Goal: Task Accomplishment & Management: Complete application form

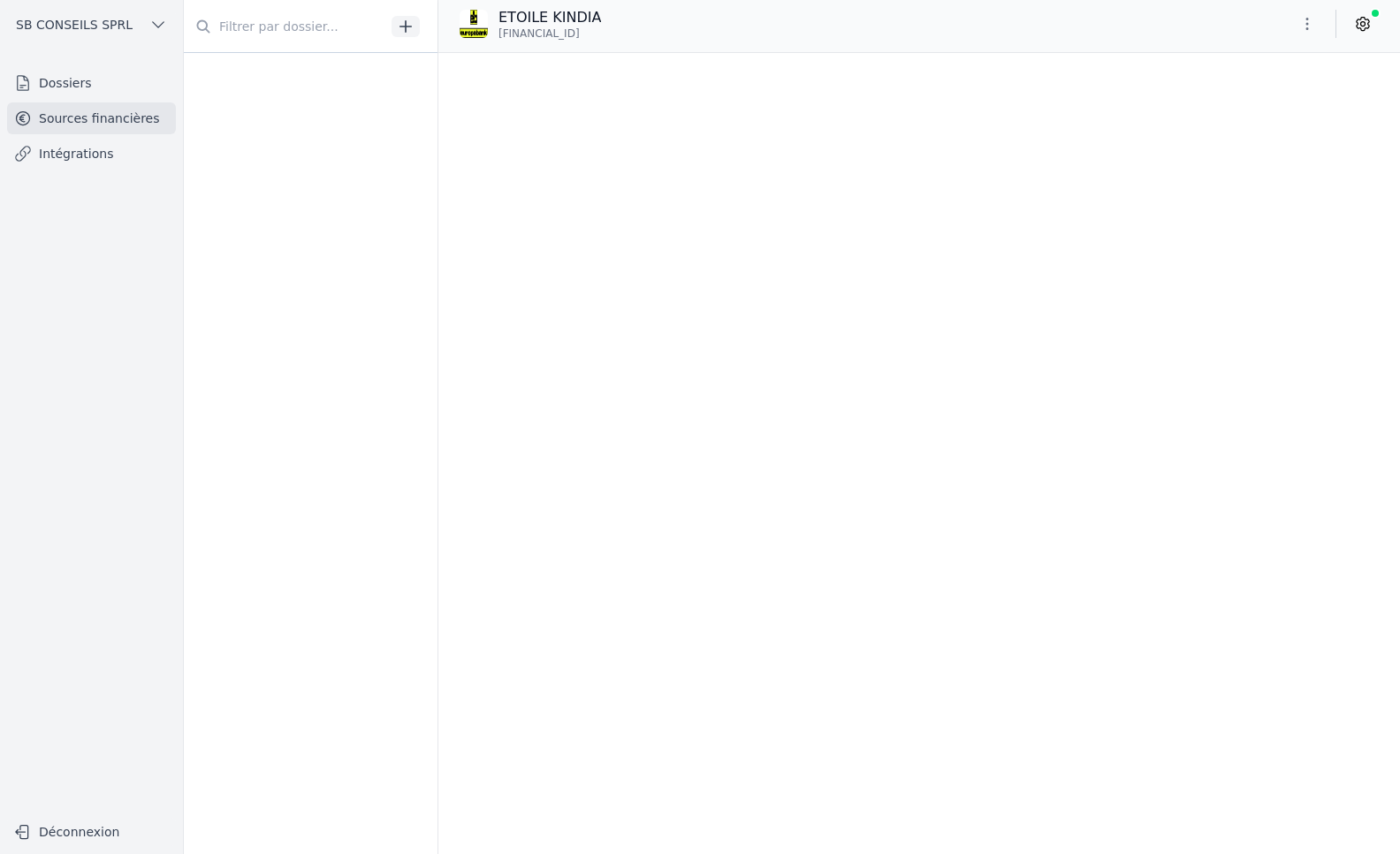
scroll to position [68436, 0]
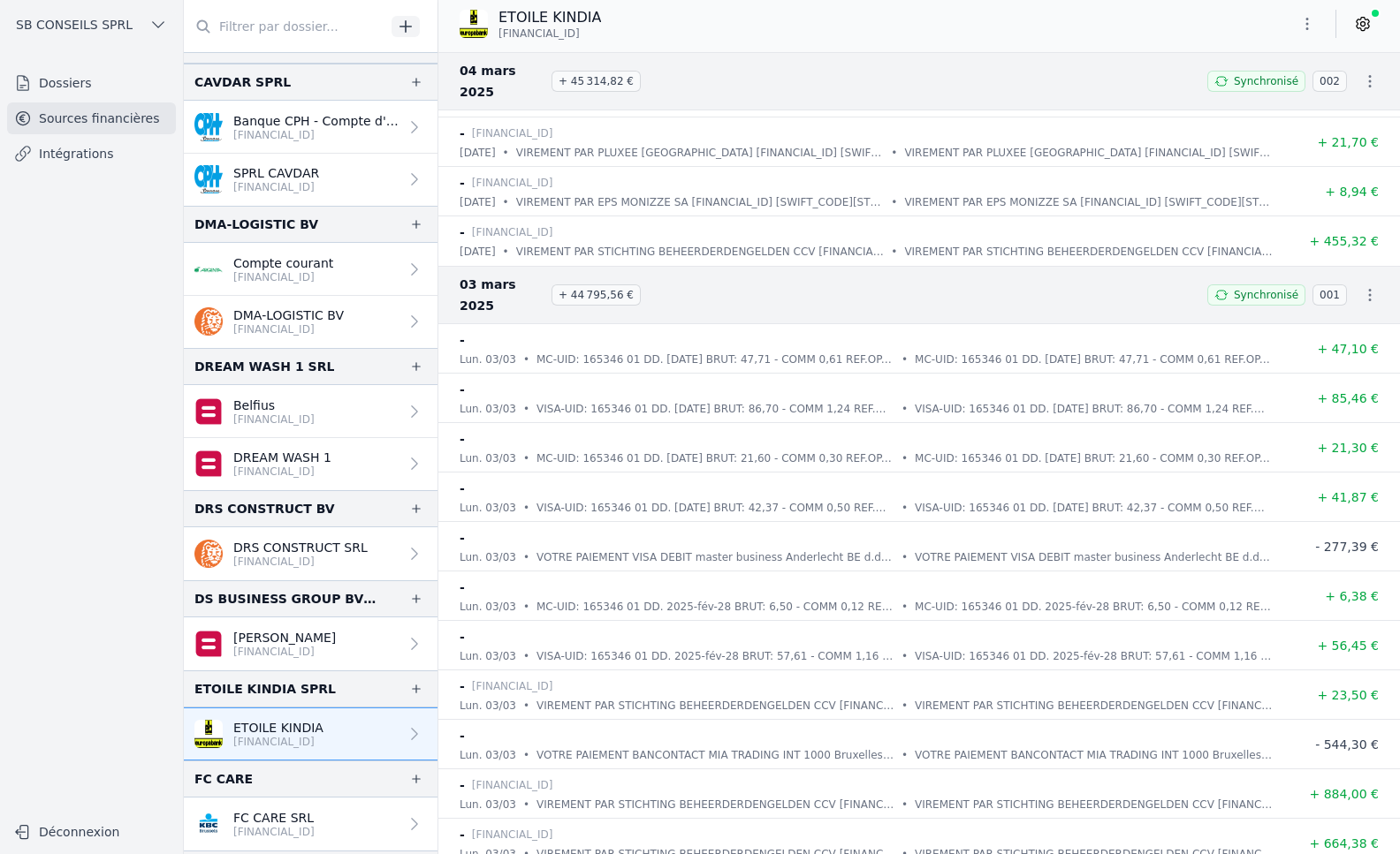
click at [75, 83] on link "Dossiers" at bounding box center [92, 83] width 169 height 32
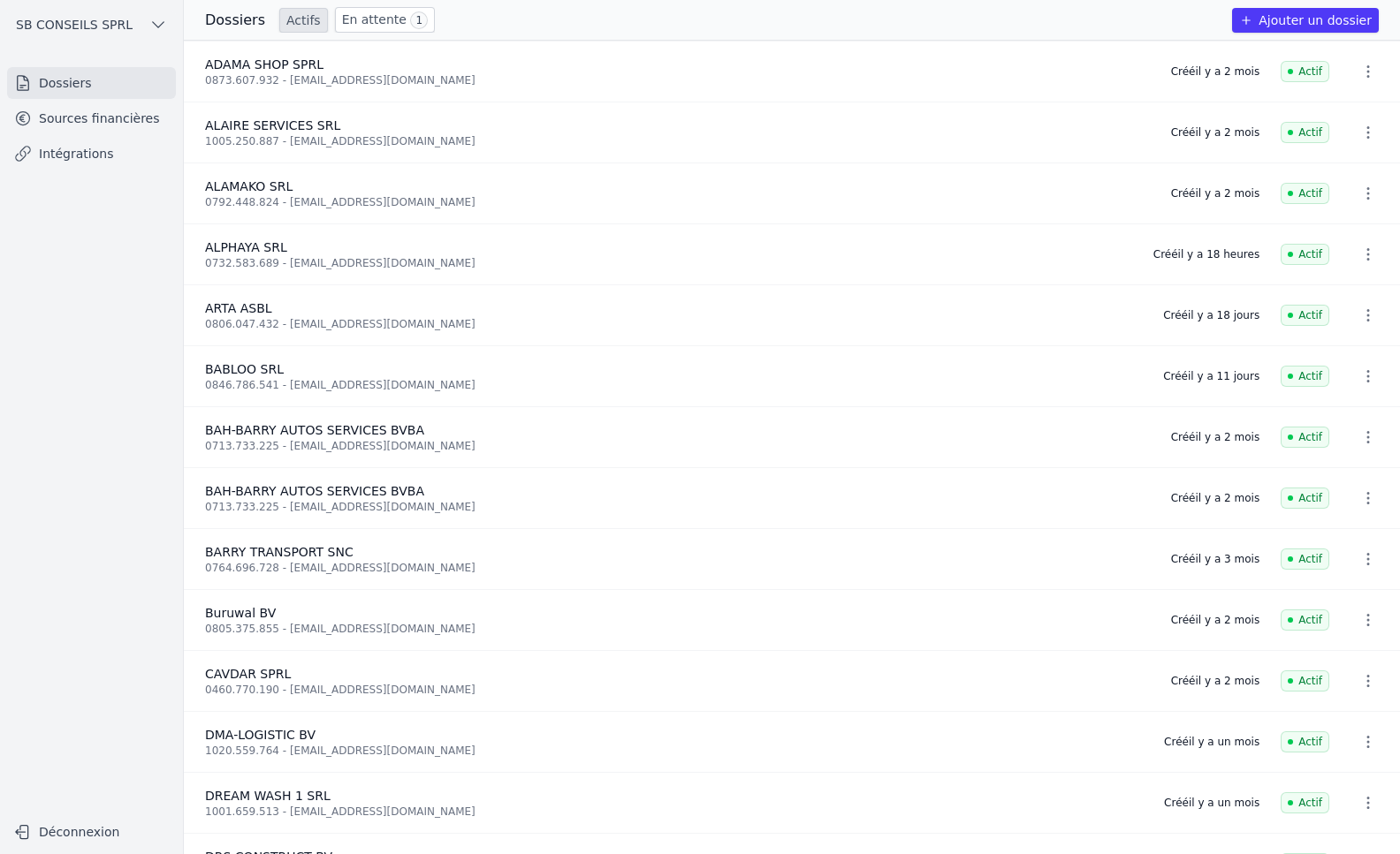
click at [1296, 14] on button "Ajouter un dossier" at bounding box center [1304, 20] width 146 height 25
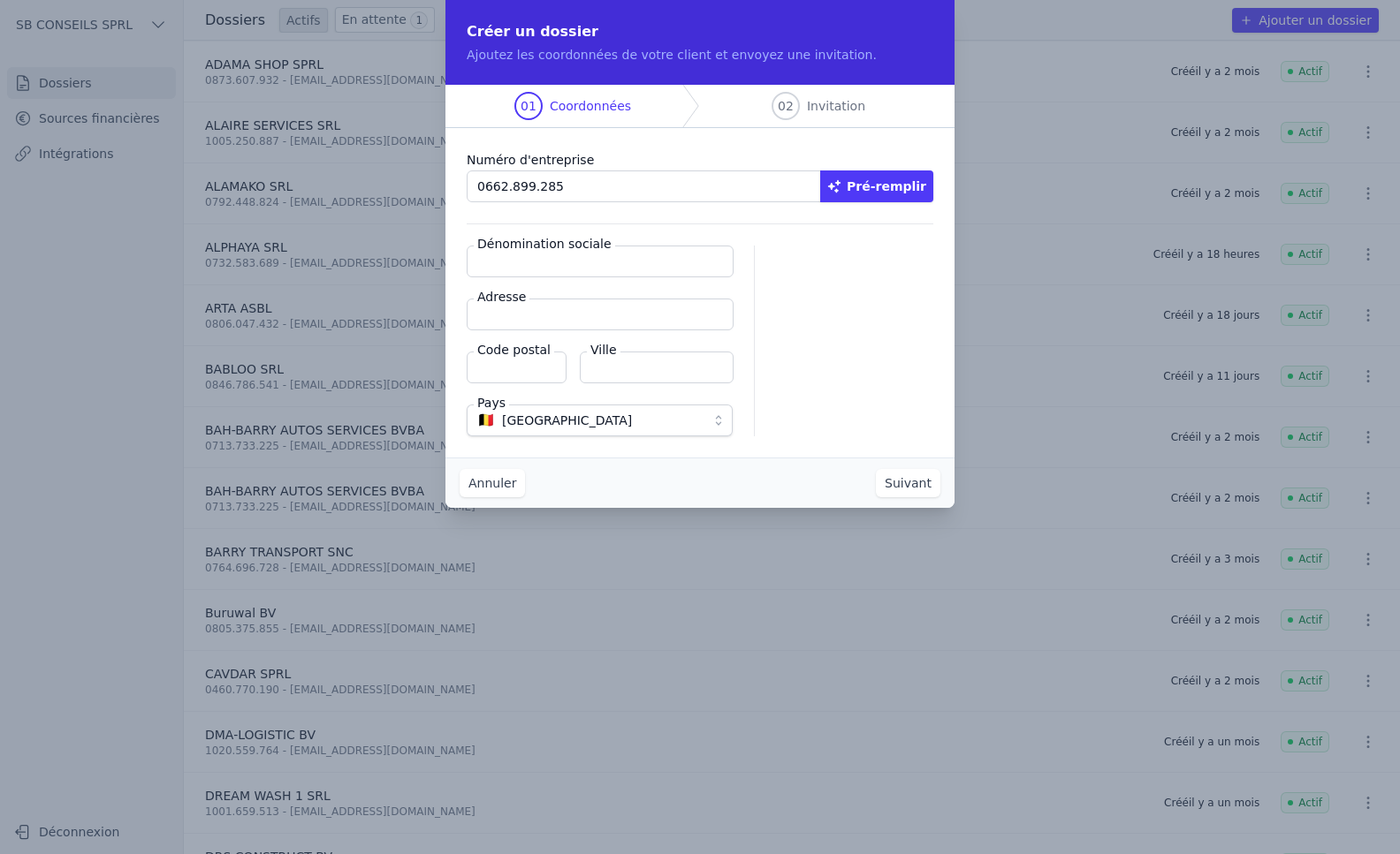
type input "0662.899.285"
click at [903, 184] on button "Pré-remplir" at bounding box center [877, 186] width 114 height 32
type input "etoile de guinee ASBL"
type input "[STREET_ADDRESS]"
type input "1030"
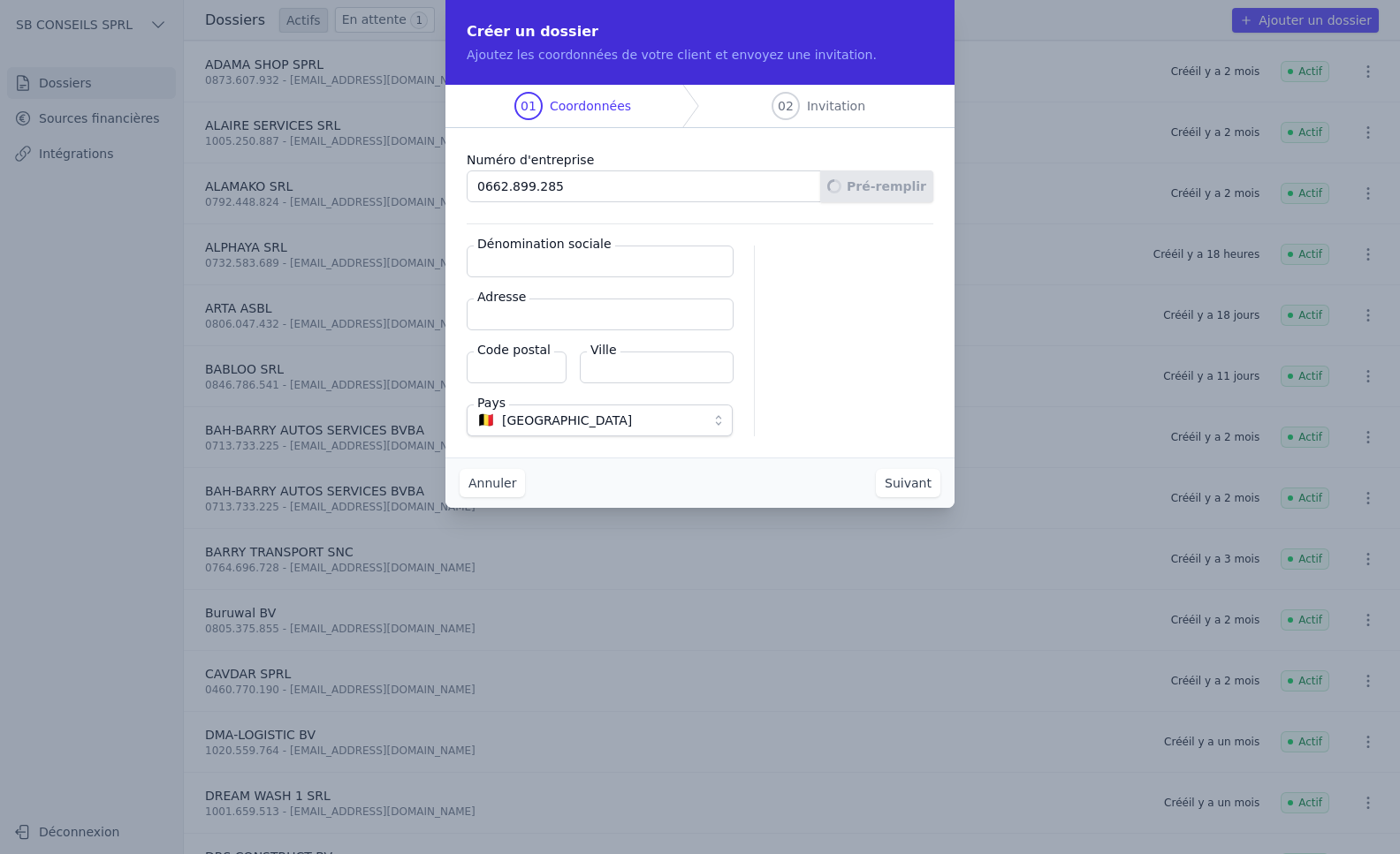
type input "Schaerbeek"
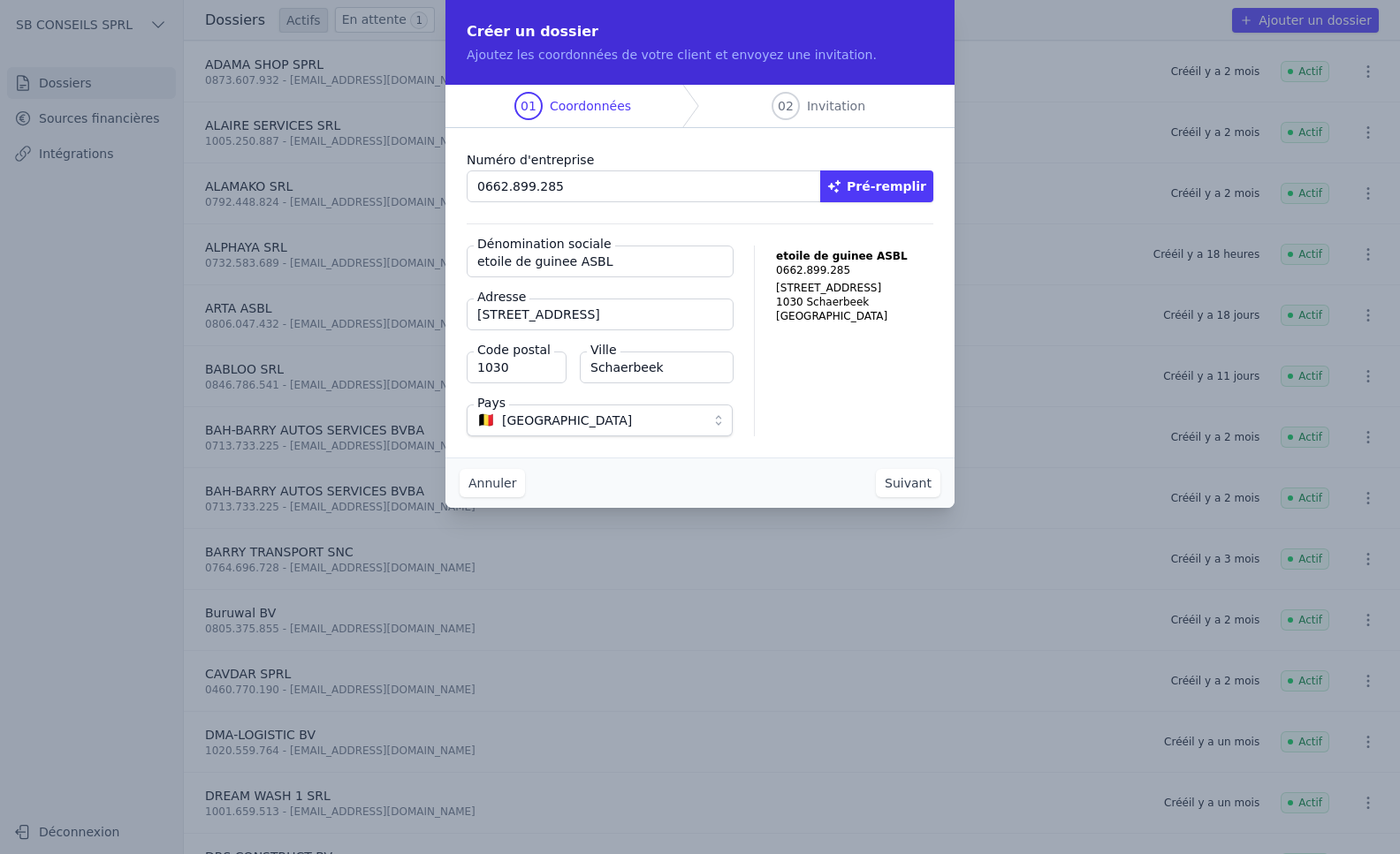
click at [910, 490] on button "Suivant" at bounding box center [907, 483] width 65 height 28
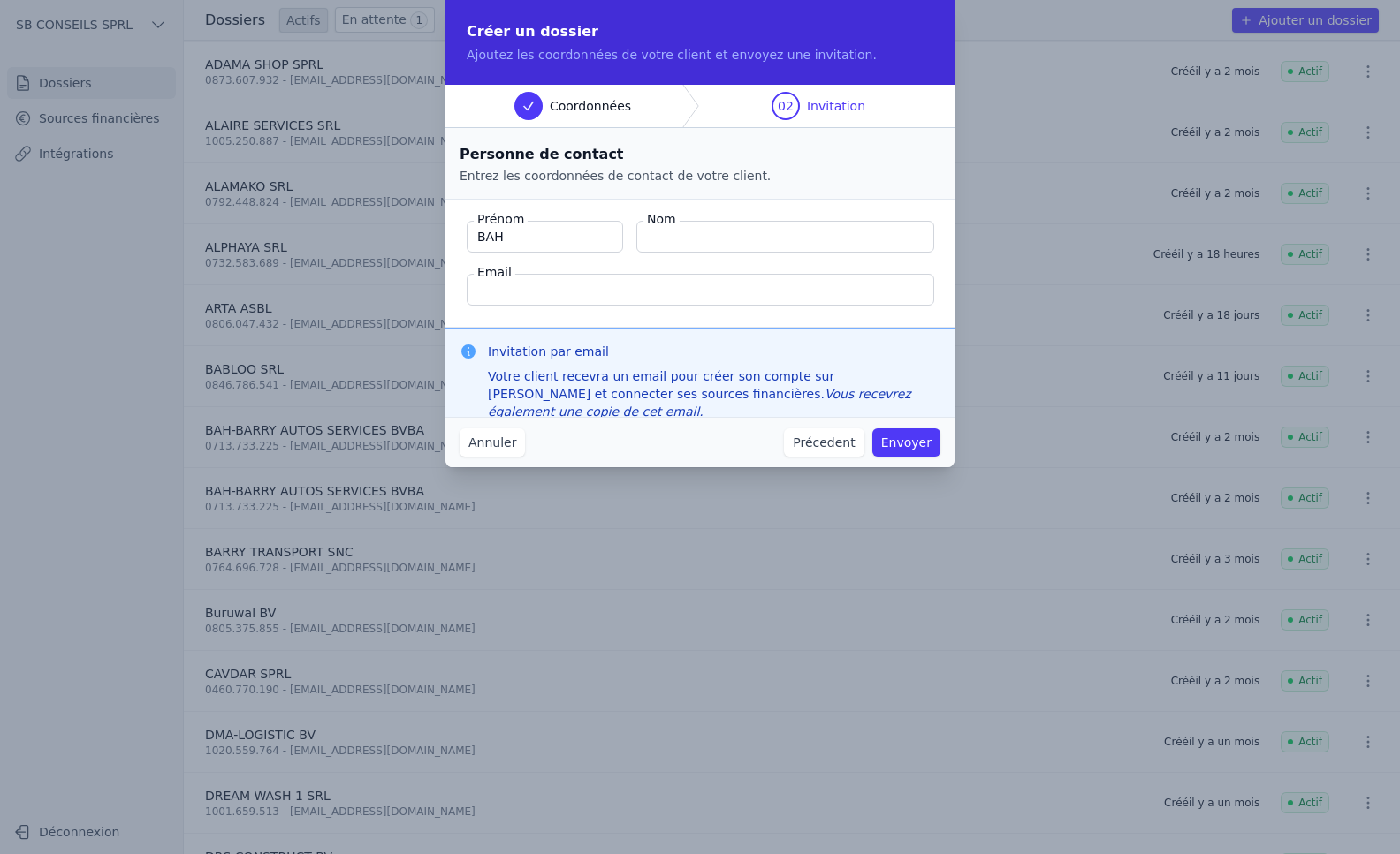
type input "BAH"
type input "i"
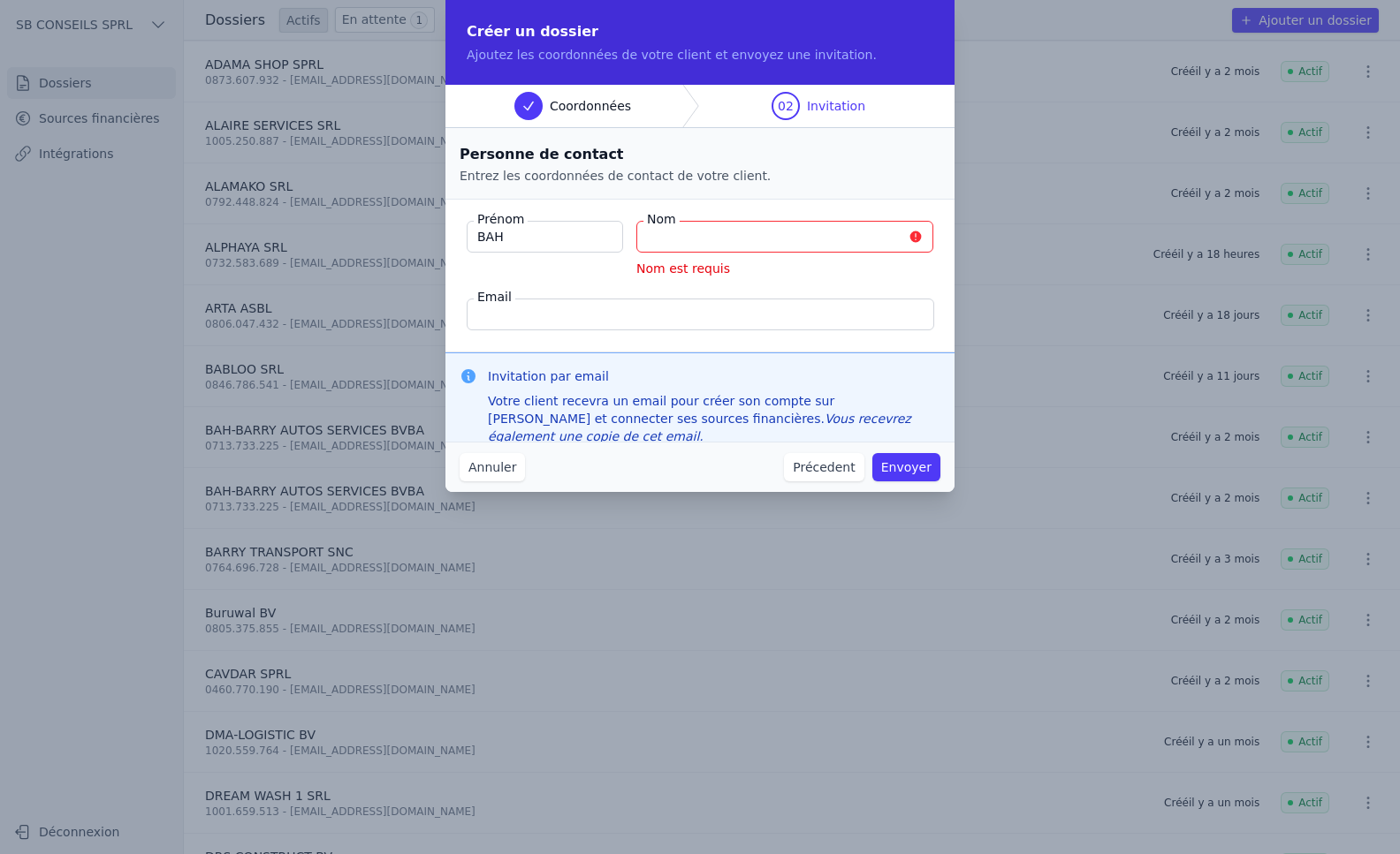
drag, startPoint x: 523, startPoint y: 244, endPoint x: 449, endPoint y: 242, distance: 74.0
click at [449, 242] on fieldset "Prénom BAH Nom Nom est requis Email" at bounding box center [699, 277] width 509 height 153
type input "[PERSON_NAME]"
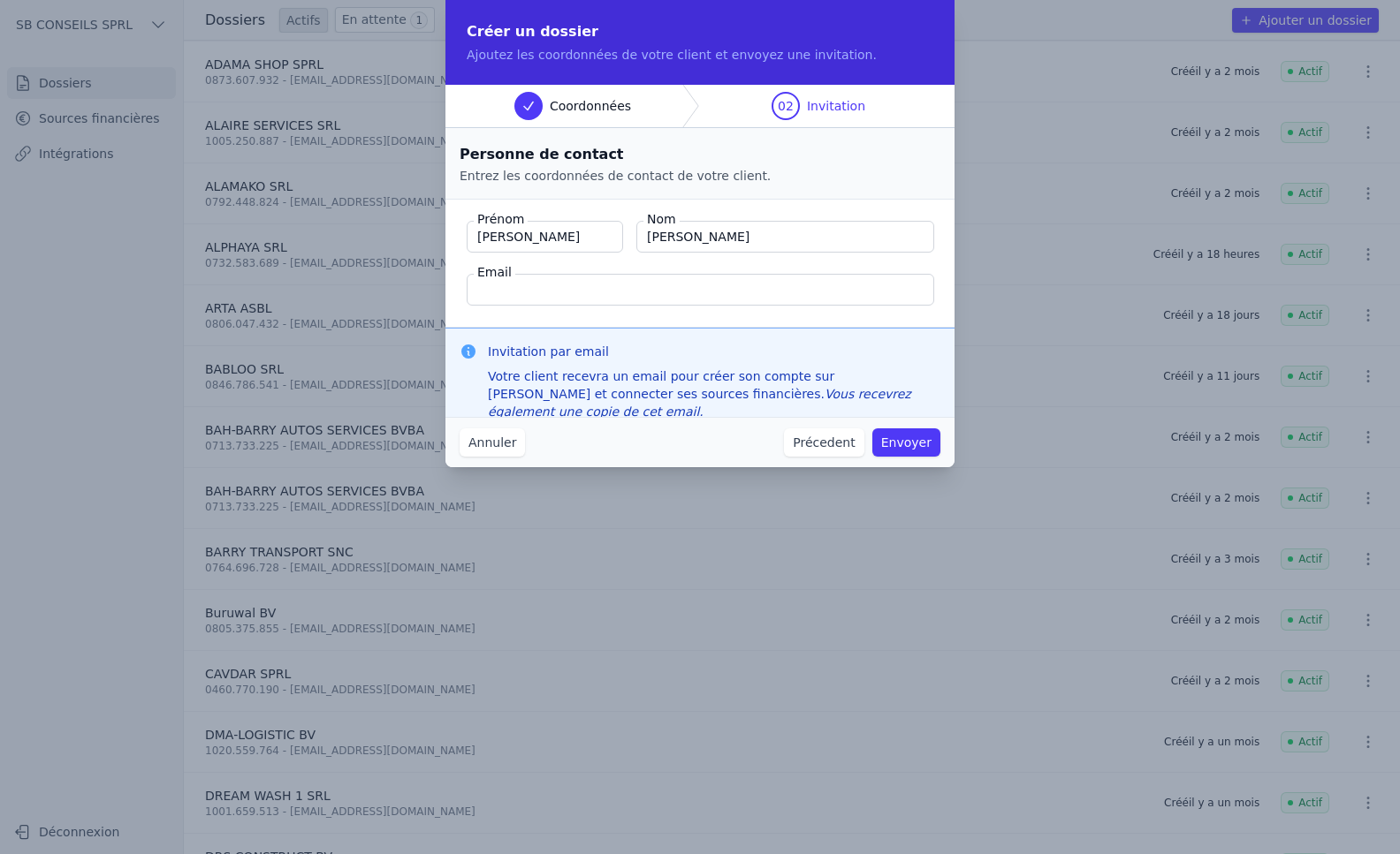
type input "[PERSON_NAME]"
type input "[EMAIL_ADDRESS][DOMAIN_NAME]"
click at [909, 450] on button "Envoyer" at bounding box center [906, 442] width 68 height 28
click at [898, 445] on button "Envoyer" at bounding box center [906, 442] width 68 height 28
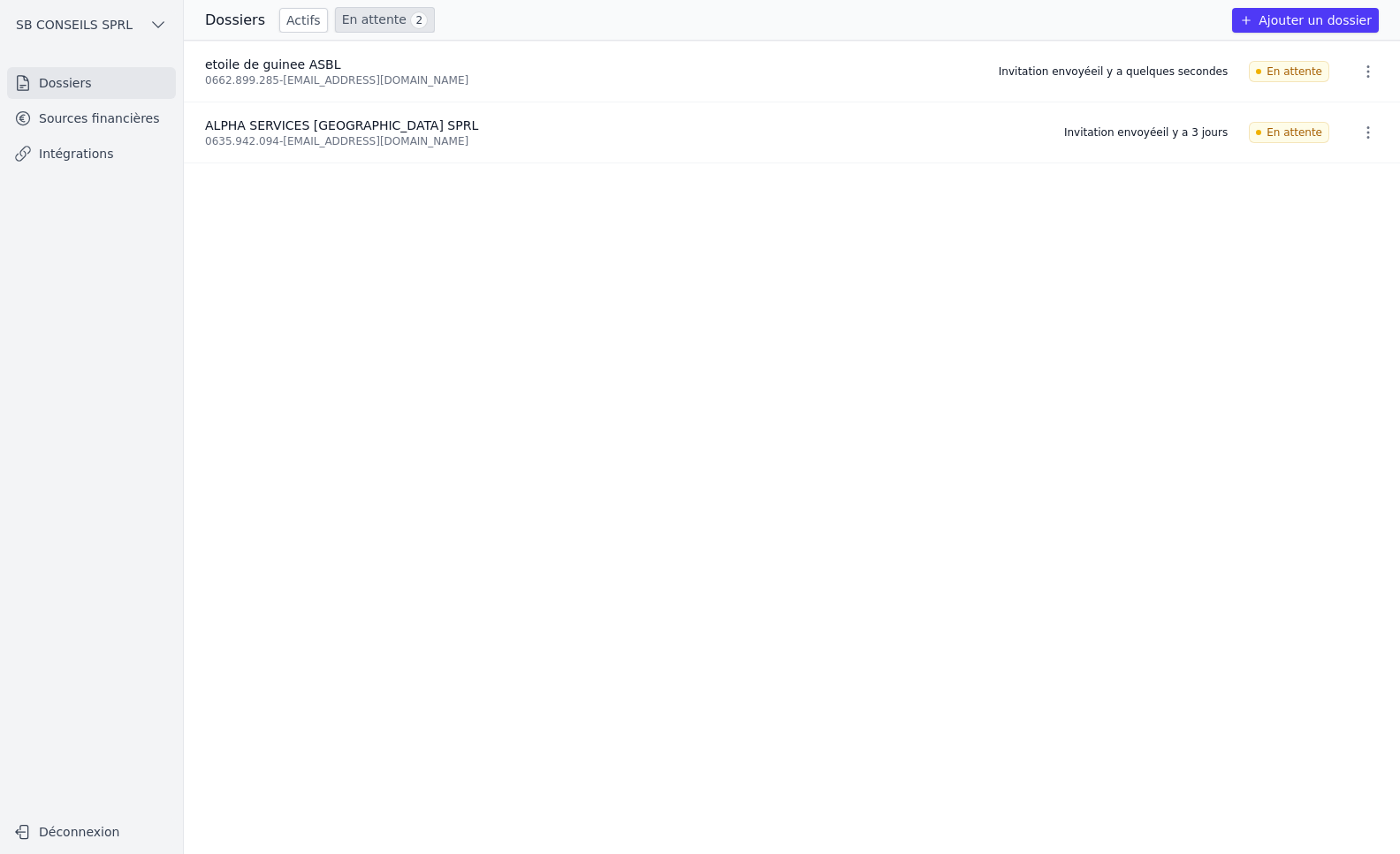
click at [106, 151] on link "Intégrations" at bounding box center [92, 153] width 169 height 32
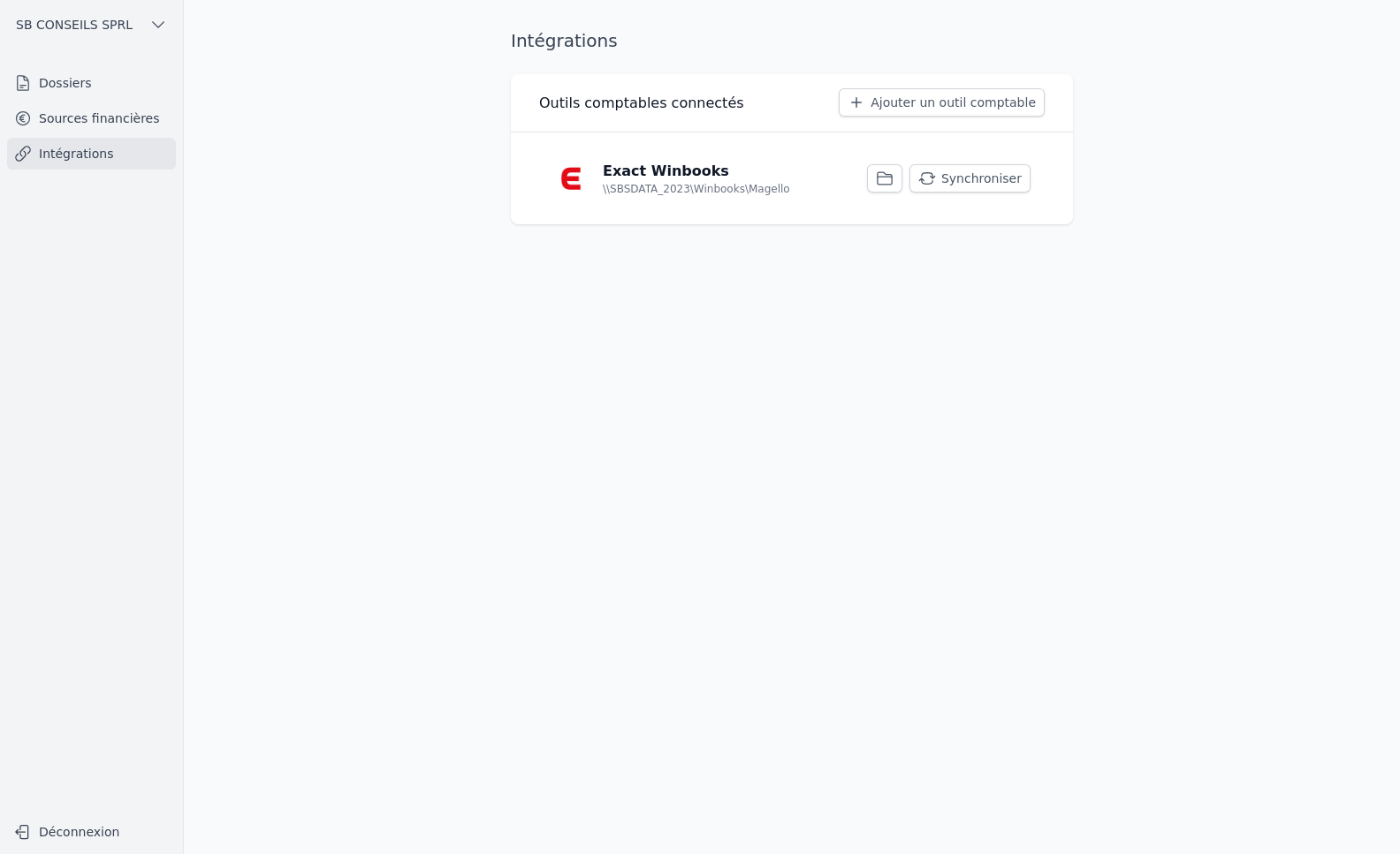
click at [62, 113] on link "Sources financières" at bounding box center [92, 118] width 169 height 32
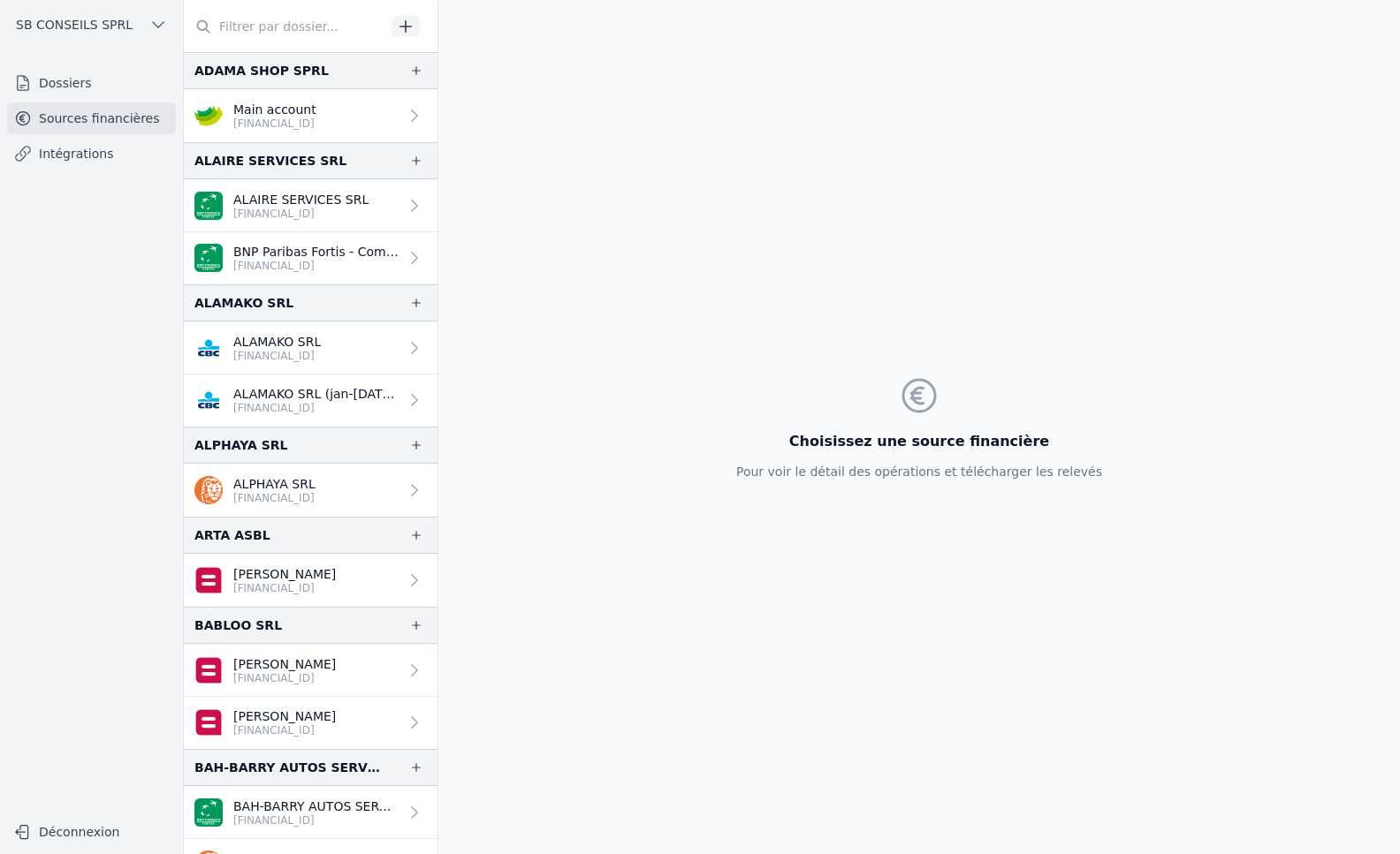
click at [71, 78] on link "Dossiers" at bounding box center [92, 83] width 169 height 32
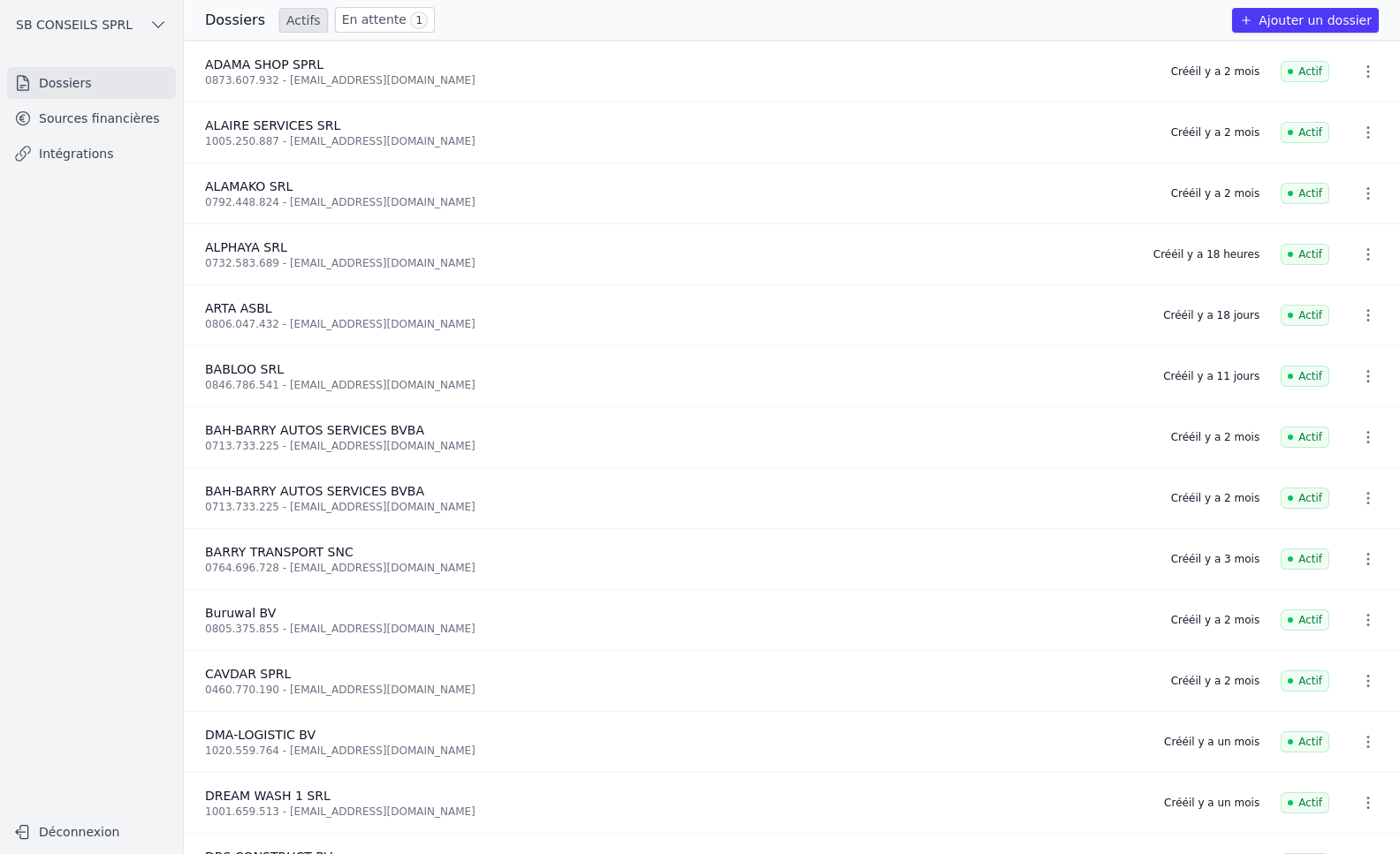
click at [358, 21] on link "En attente 1" at bounding box center [384, 20] width 100 height 26
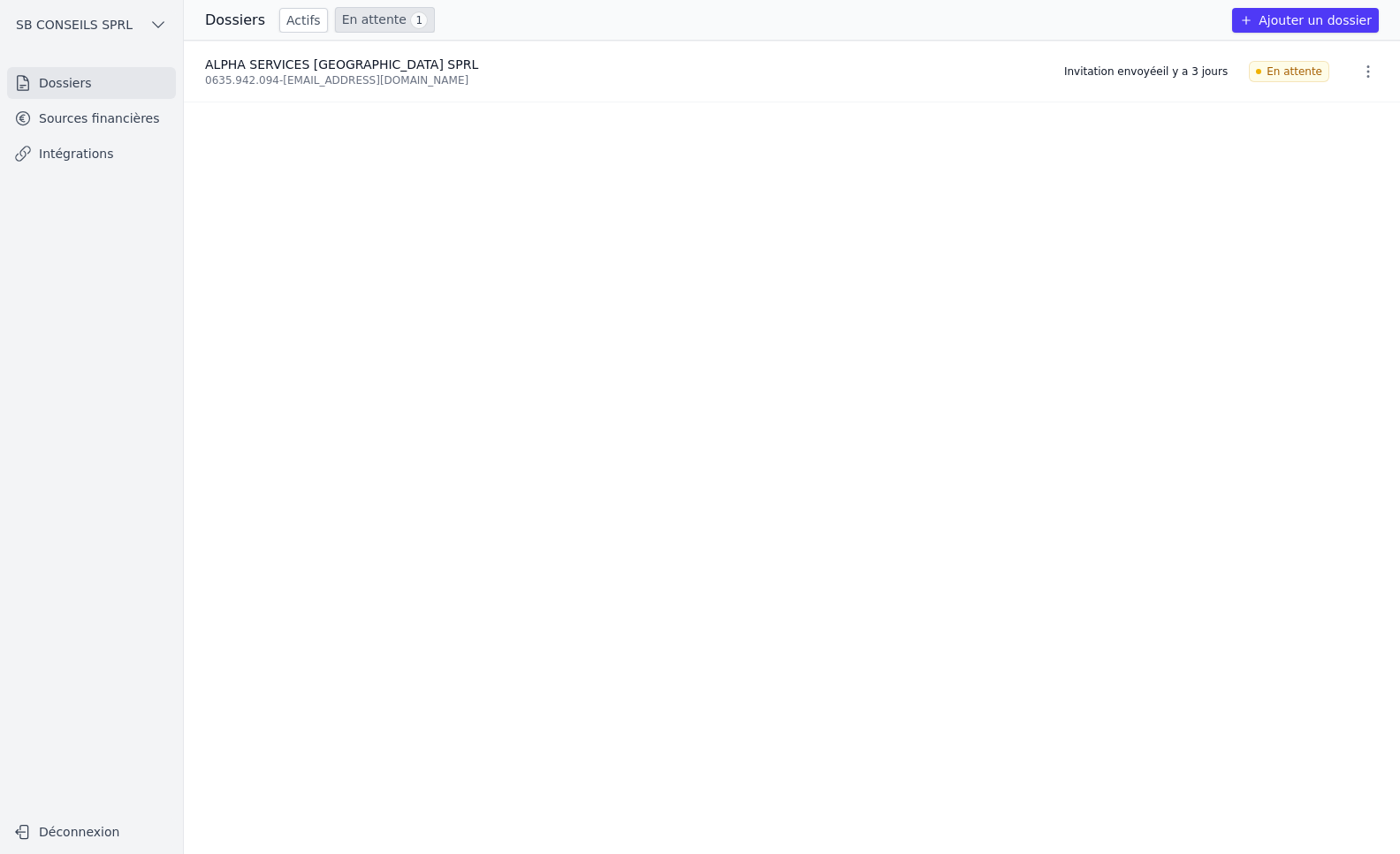
click at [66, 155] on link "Intégrations" at bounding box center [92, 153] width 169 height 32
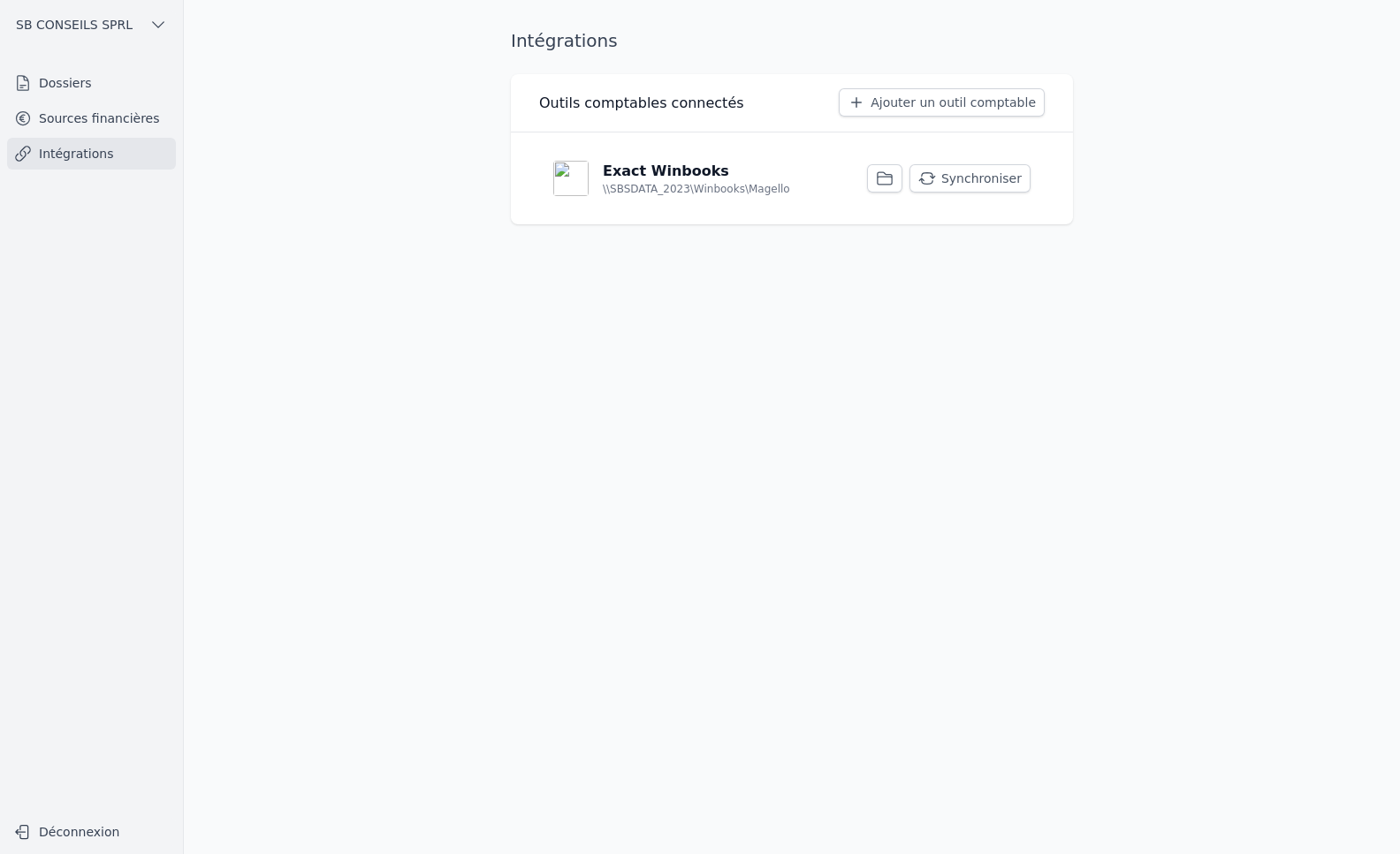
click at [973, 167] on button "Synchroniser" at bounding box center [970, 178] width 121 height 28
click at [142, 109] on link "Sources financières" at bounding box center [92, 118] width 169 height 32
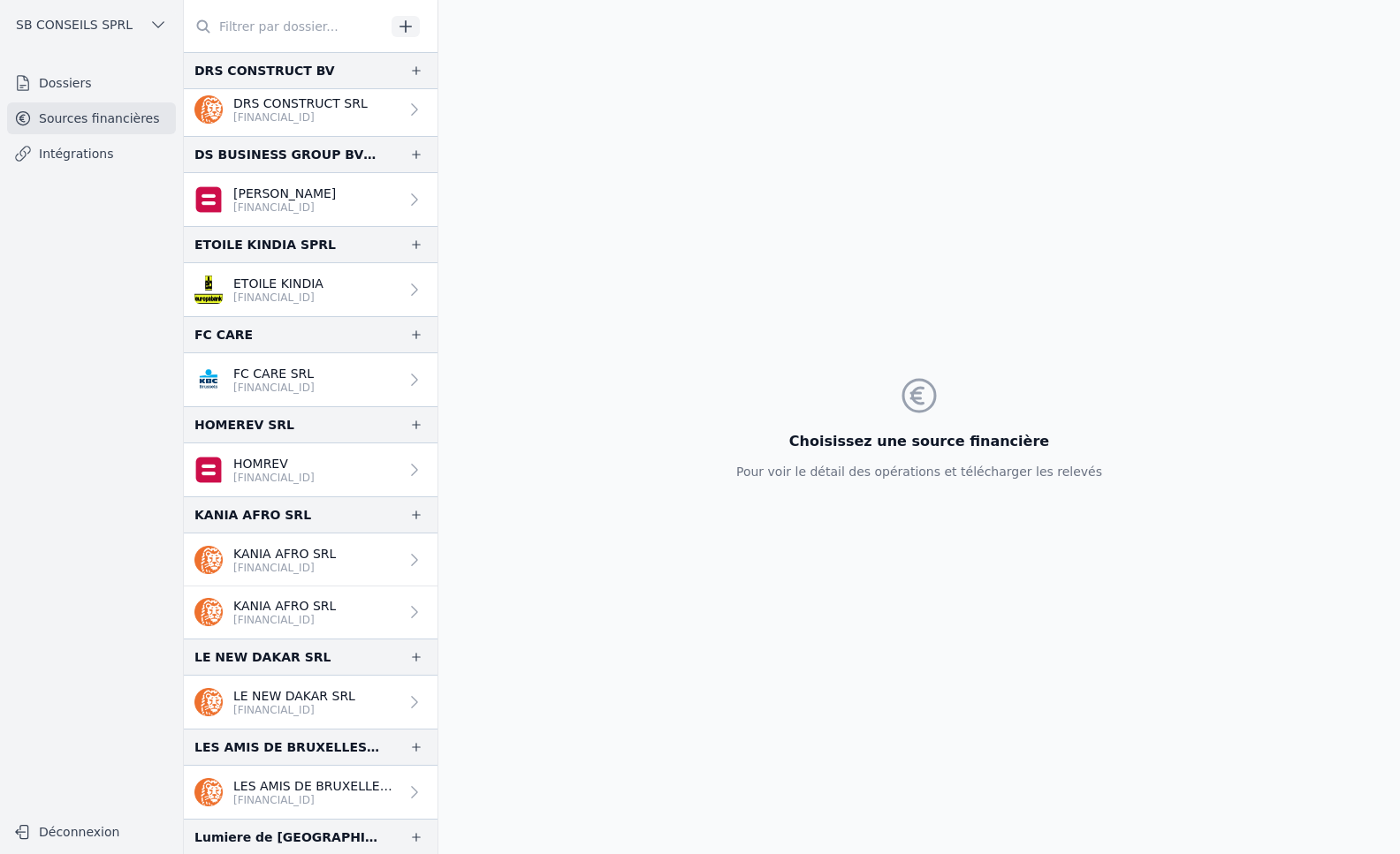
scroll to position [1502, 0]
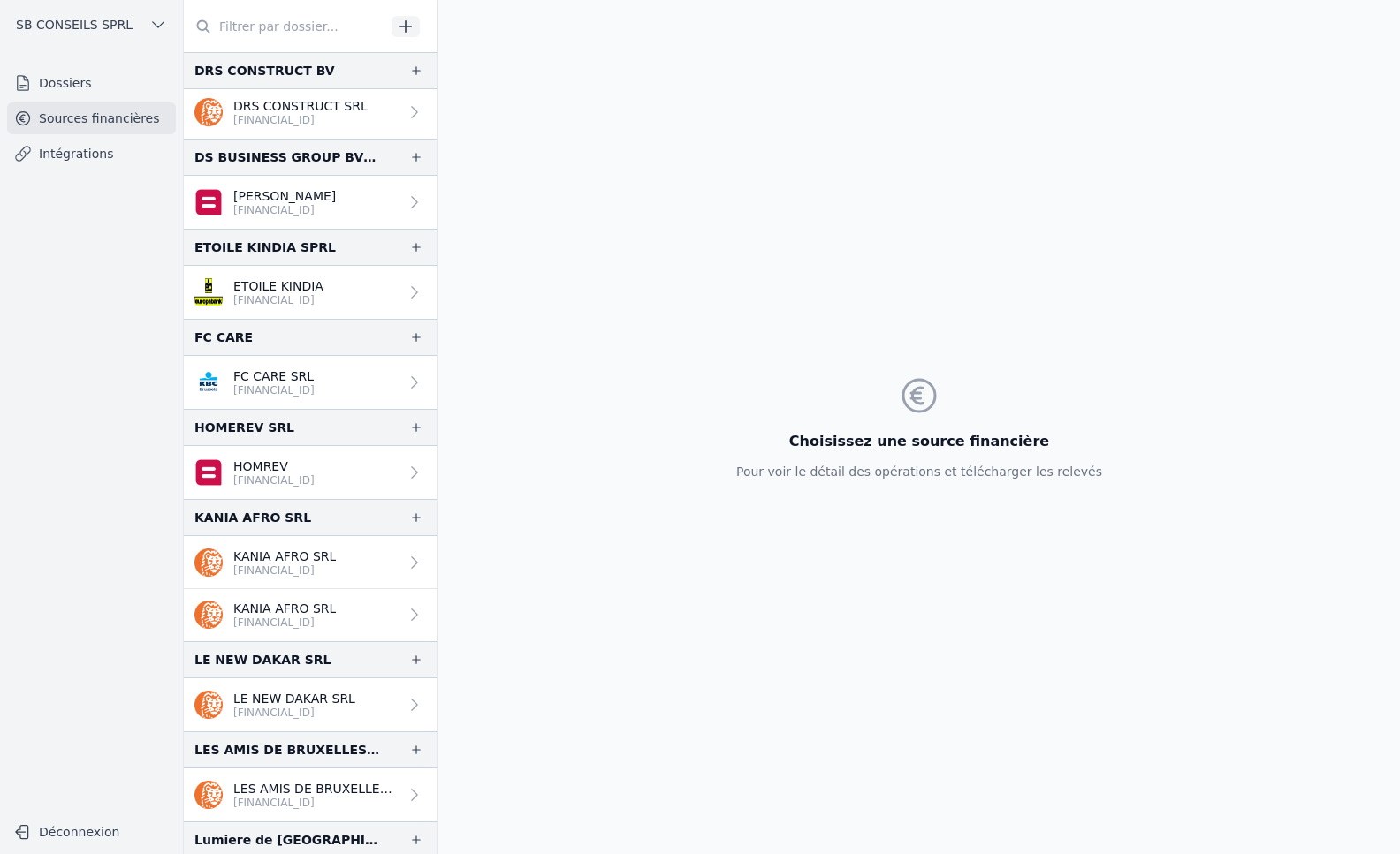
click at [53, 146] on link "Intégrations" at bounding box center [92, 153] width 169 height 32
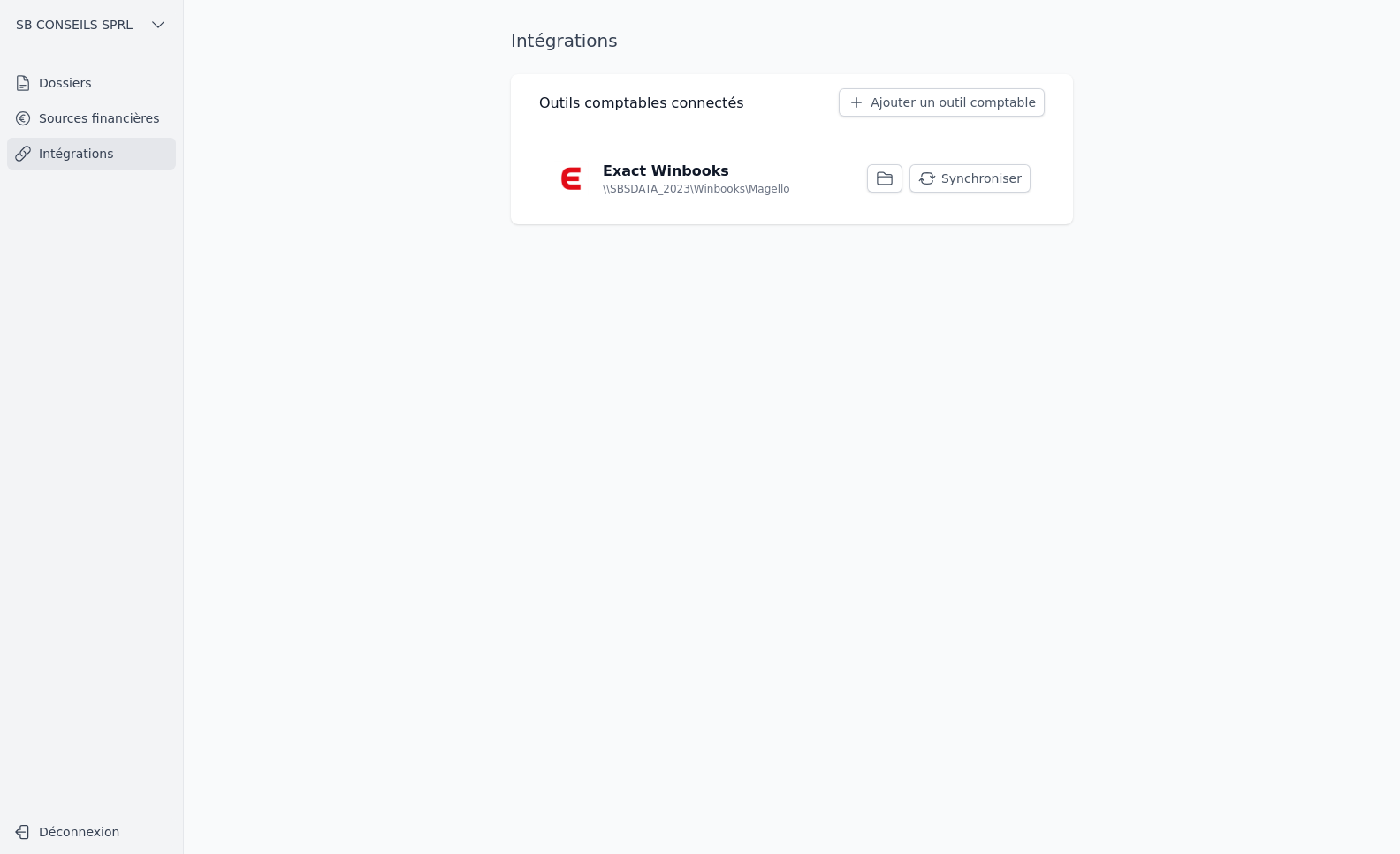
click at [970, 186] on button "Synchroniser" at bounding box center [970, 178] width 121 height 28
click at [76, 80] on link "Dossiers" at bounding box center [92, 83] width 169 height 32
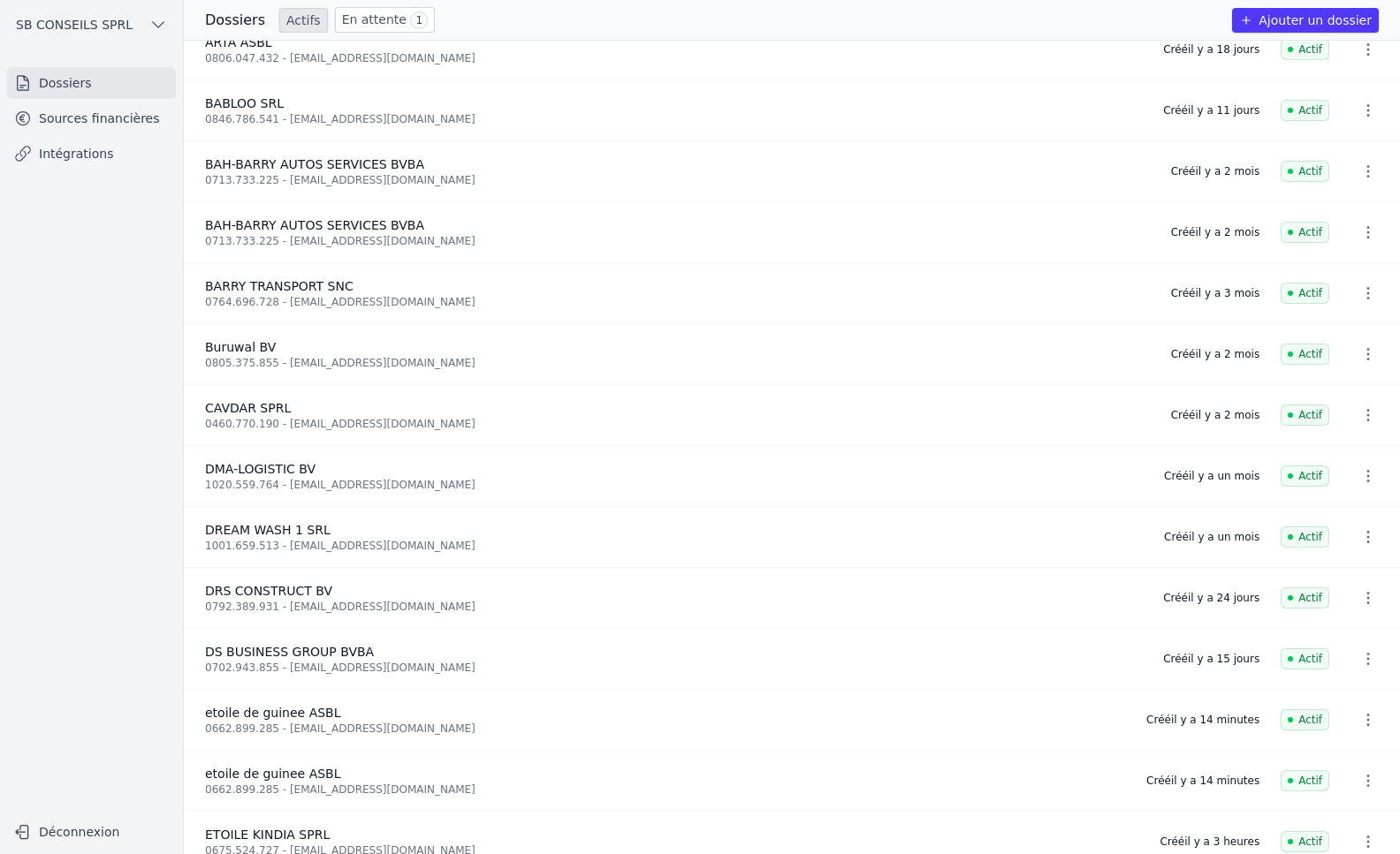
scroll to position [353, 0]
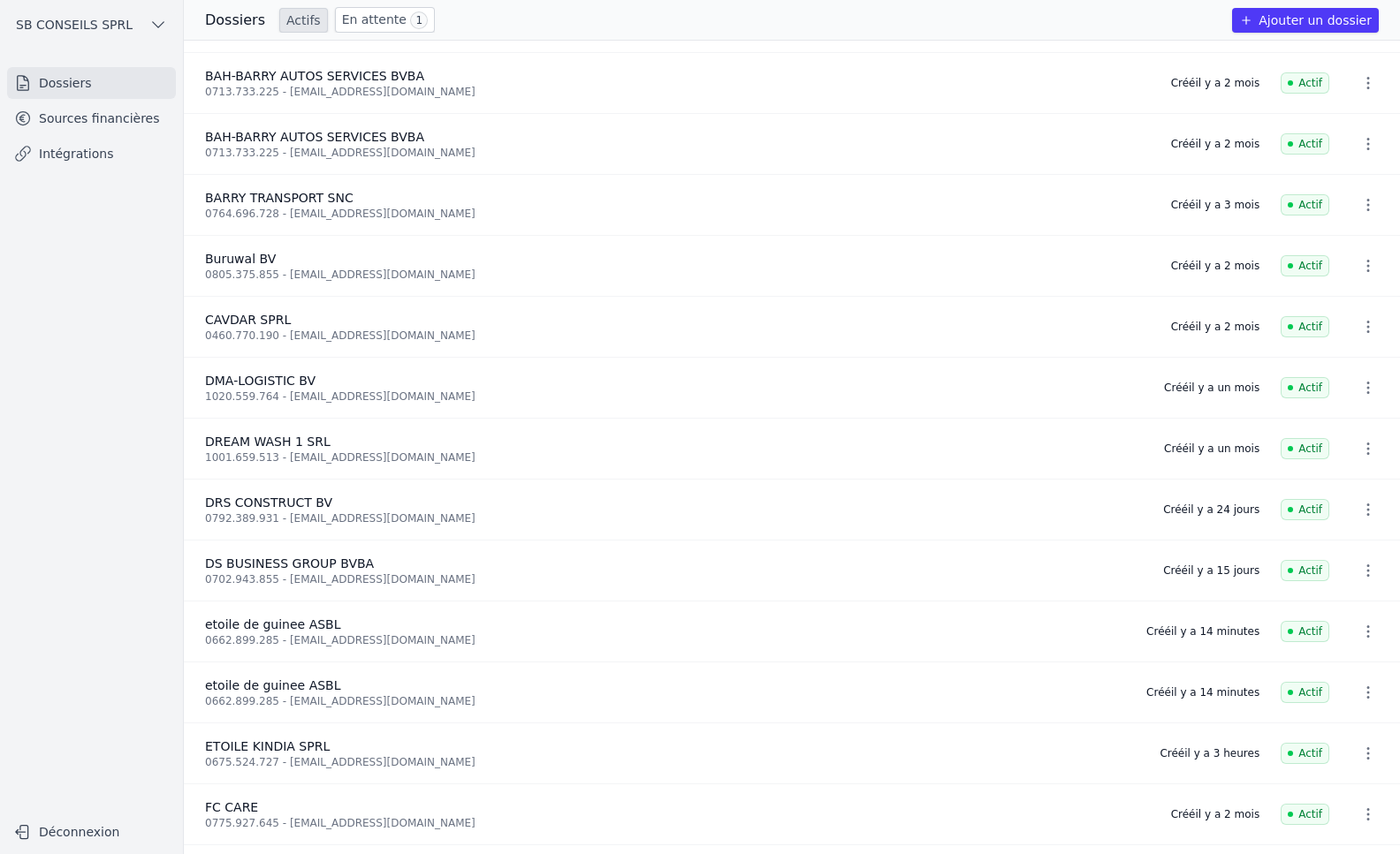
click at [103, 161] on link "Intégrations" at bounding box center [92, 153] width 169 height 32
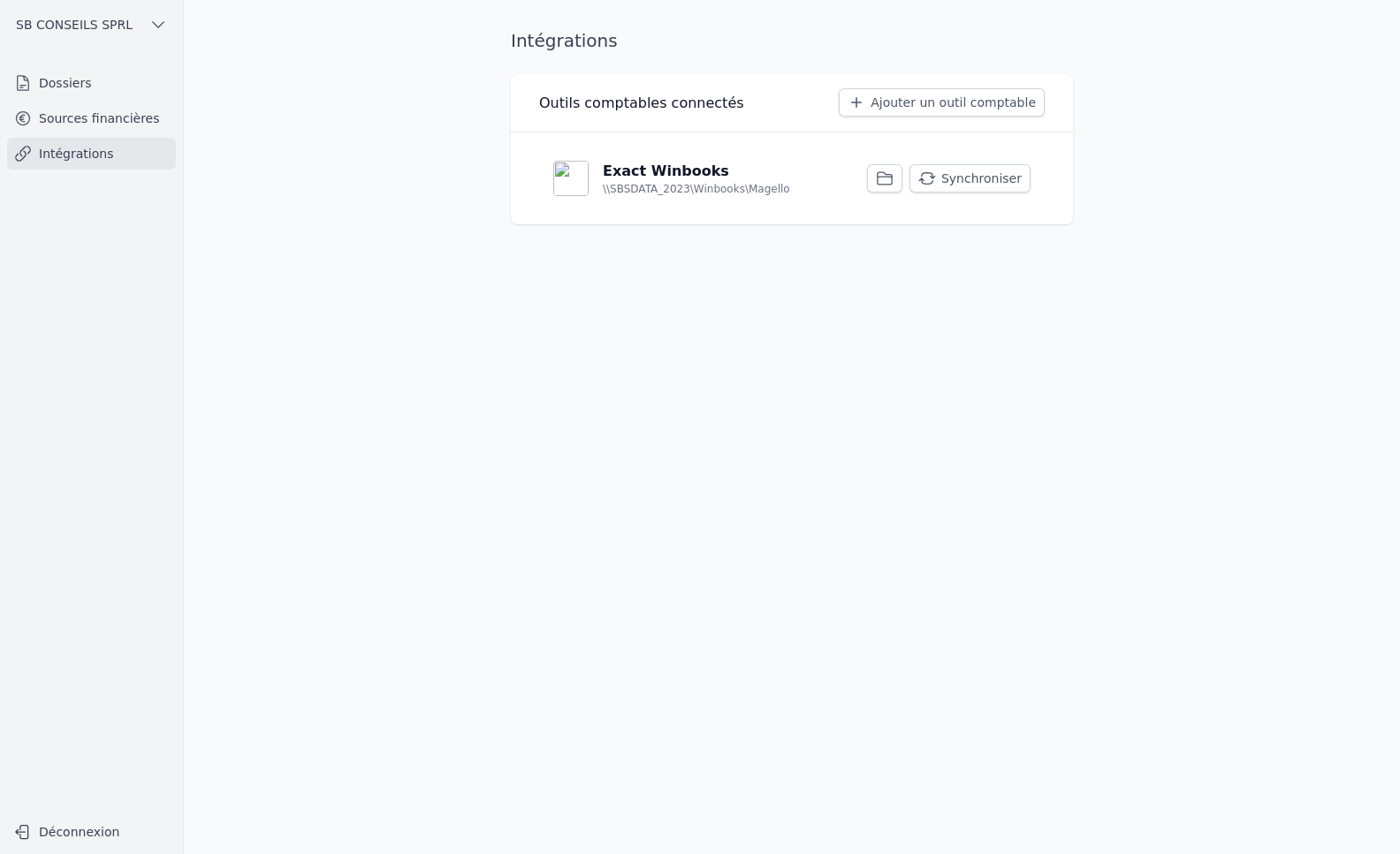
click at [967, 174] on button "Synchroniser" at bounding box center [970, 178] width 121 height 28
click at [134, 125] on link "Sources financières" at bounding box center [92, 118] width 169 height 32
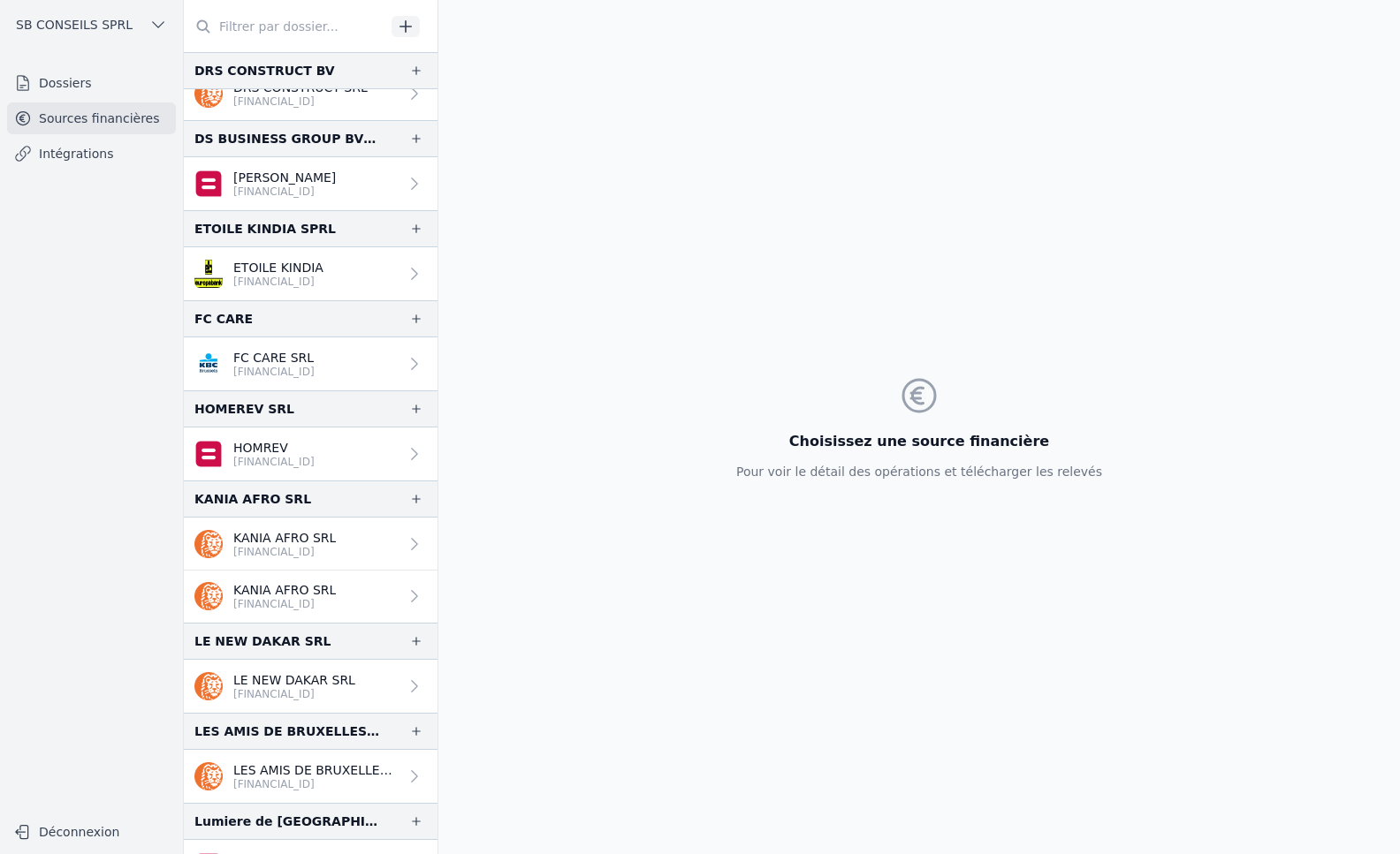
scroll to position [1678, 0]
